Goal: Task Accomplishment & Management: Use online tool/utility

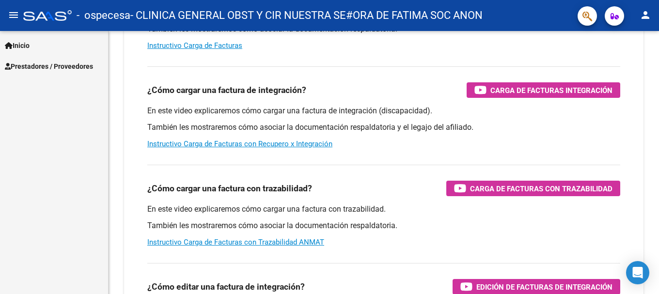
scroll to position [154, 0]
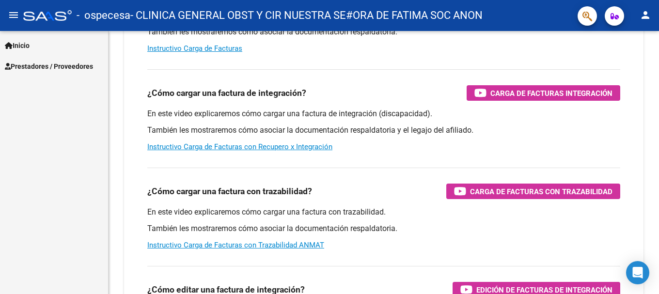
click at [39, 68] on span "Prestadores / Proveedores" at bounding box center [49, 66] width 88 height 11
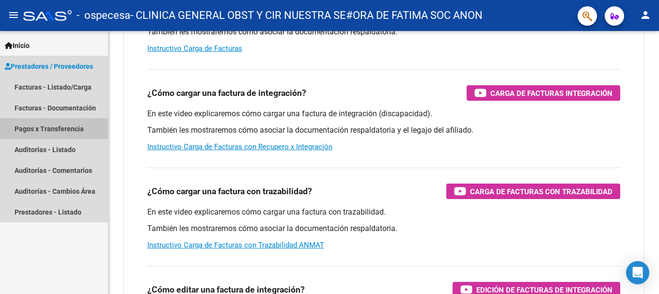
click at [41, 128] on link "Pagos x Transferencia" at bounding box center [54, 128] width 108 height 21
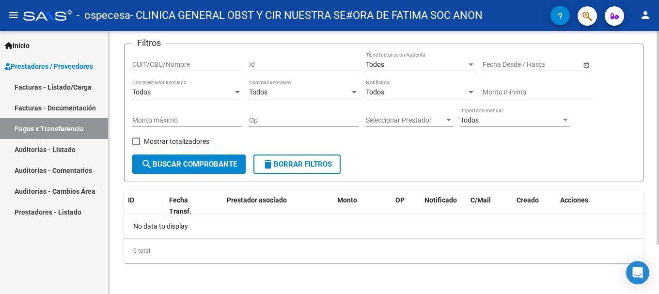
scroll to position [13, 0]
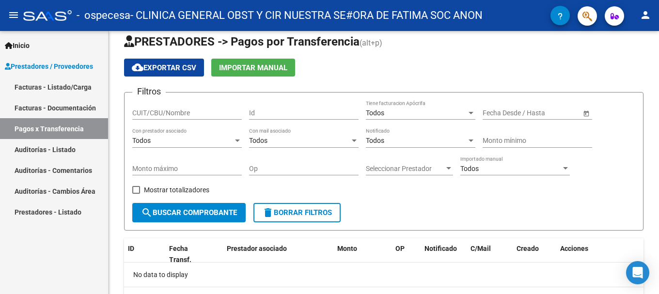
drag, startPoint x: 46, startPoint y: 86, endPoint x: 59, endPoint y: 115, distance: 31.9
click at [46, 87] on link "Facturas - Listado/Carga" at bounding box center [54, 87] width 108 height 21
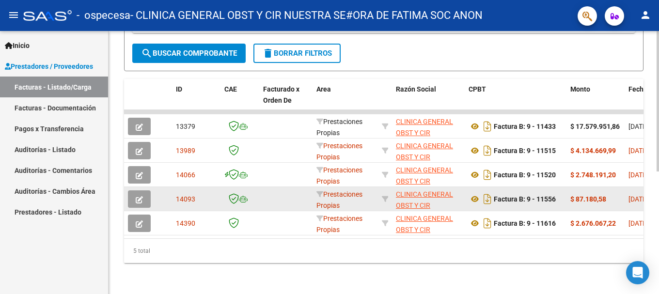
scroll to position [230, 0]
click at [142, 202] on datatable-body-cell at bounding box center [141, 199] width 34 height 24
click at [143, 194] on button "button" at bounding box center [139, 198] width 23 height 17
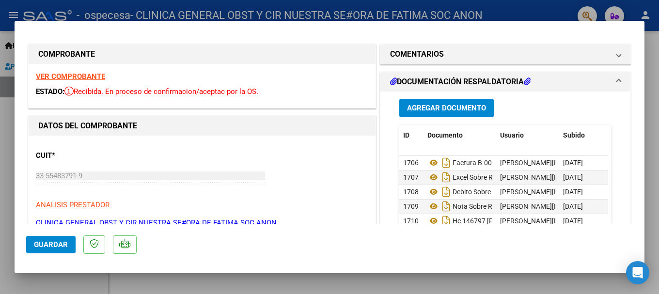
scroll to position [0, 0]
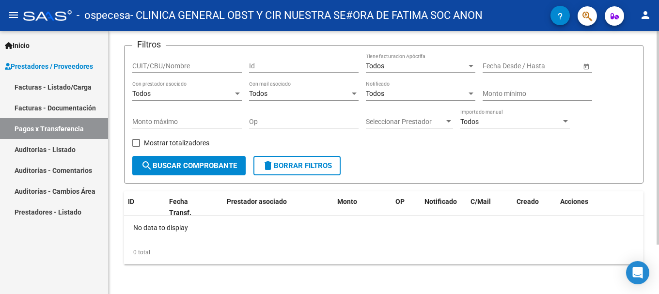
scroll to position [61, 0]
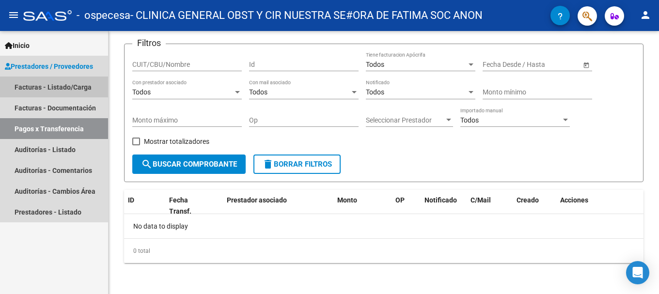
click at [57, 87] on link "Facturas - Listado/Carga" at bounding box center [54, 87] width 108 height 21
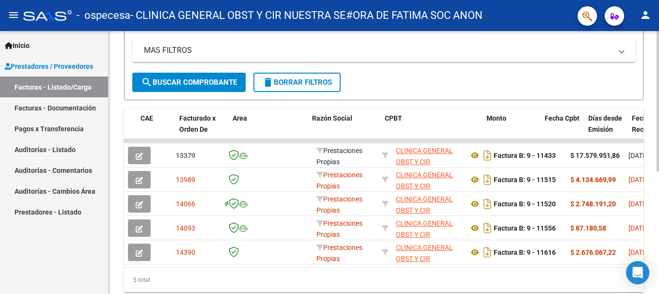
scroll to position [0, 123]
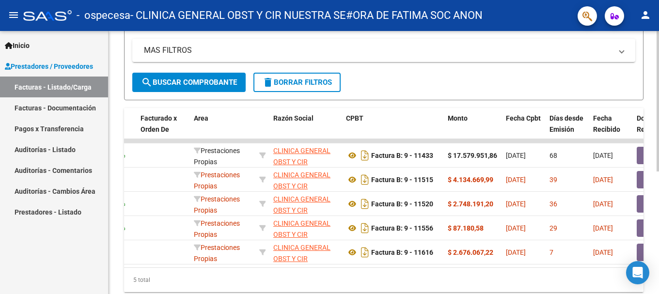
drag, startPoint x: 248, startPoint y: 277, endPoint x: 290, endPoint y: 282, distance: 42.0
click at [290, 282] on div "5 total" at bounding box center [384, 280] width 520 height 24
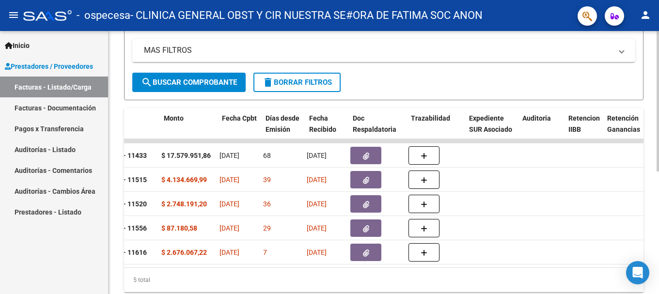
scroll to position [0, 389]
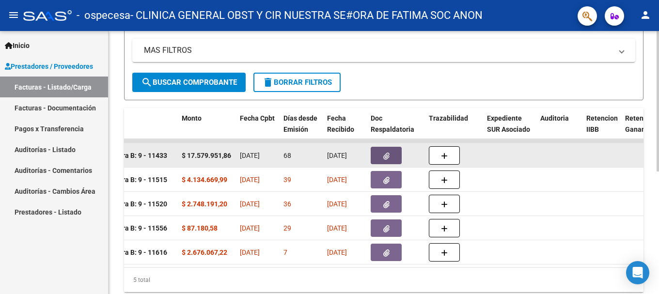
click at [391, 155] on button "button" at bounding box center [386, 155] width 31 height 17
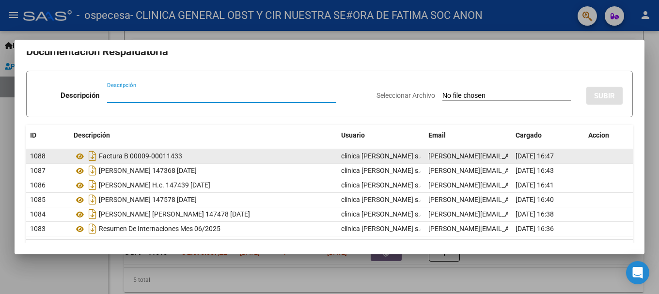
scroll to position [0, 0]
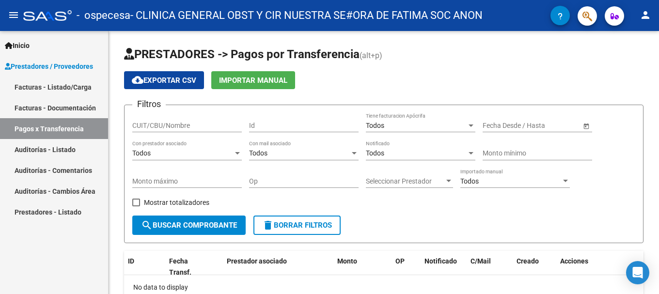
click at [63, 86] on link "Facturas - Listado/Carga" at bounding box center [54, 87] width 108 height 21
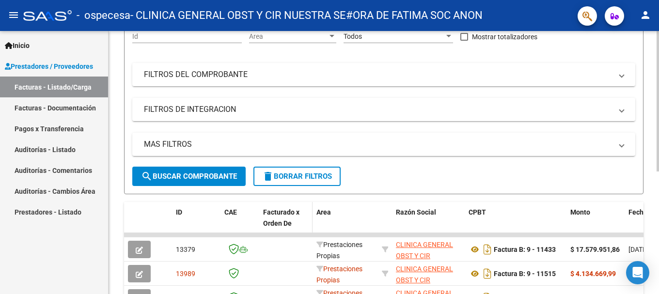
scroll to position [145, 0]
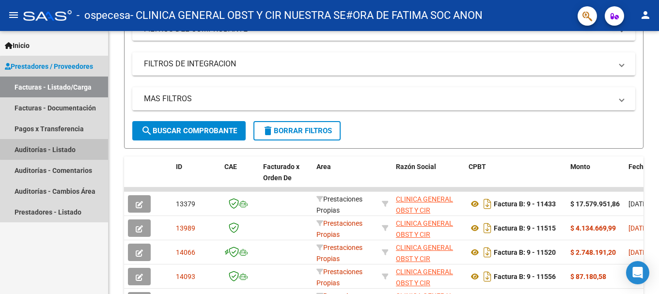
click at [59, 149] on link "Auditorías - Listado" at bounding box center [54, 149] width 108 height 21
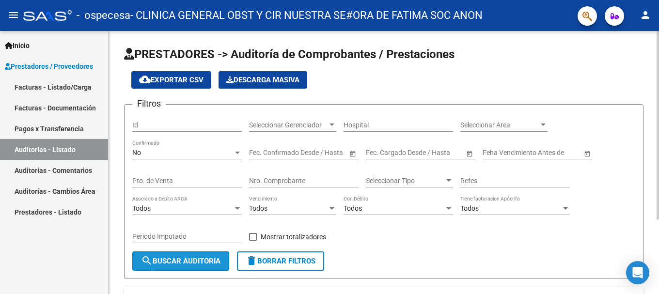
click at [186, 265] on span "search Buscar Auditoria" at bounding box center [180, 261] width 79 height 9
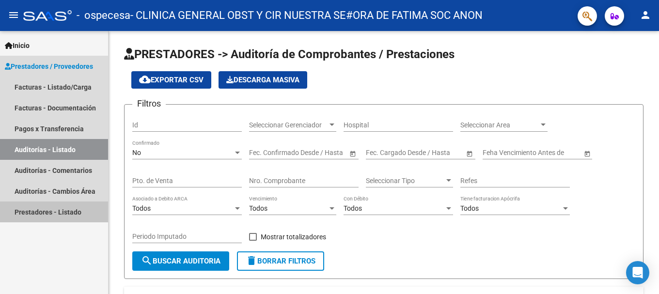
click at [42, 212] on link "Prestadores - Listado" at bounding box center [54, 212] width 108 height 21
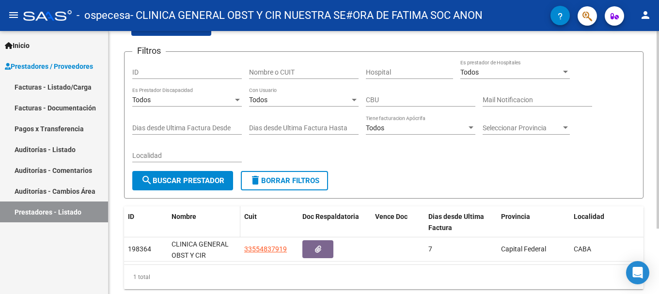
scroll to position [38, 0]
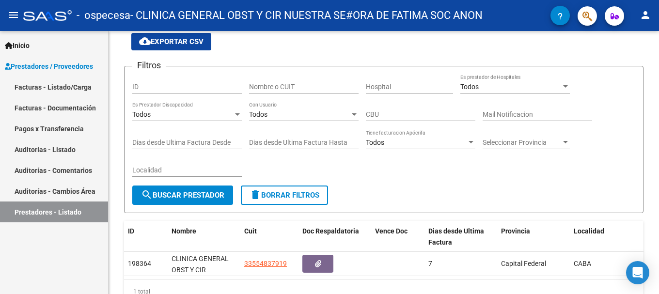
click at [42, 66] on span "Prestadores / Proveedores" at bounding box center [49, 66] width 88 height 11
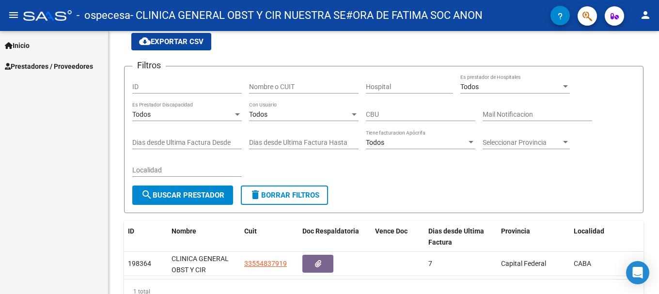
click at [48, 69] on span "Prestadores / Proveedores" at bounding box center [49, 66] width 88 height 11
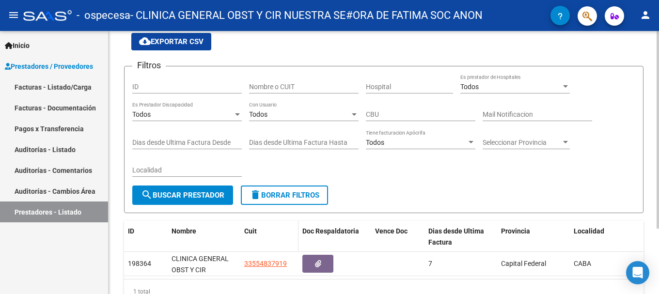
scroll to position [87, 0]
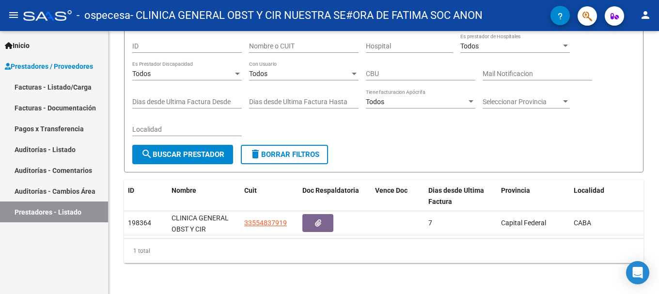
click at [63, 86] on link "Facturas - Listado/Carga" at bounding box center [54, 87] width 108 height 21
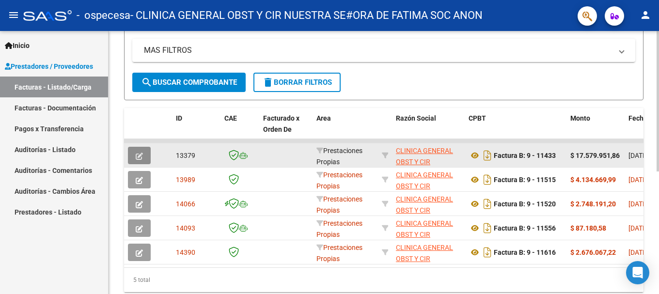
click at [139, 156] on icon "button" at bounding box center [139, 156] width 7 height 7
